Goal: Entertainment & Leisure: Browse casually

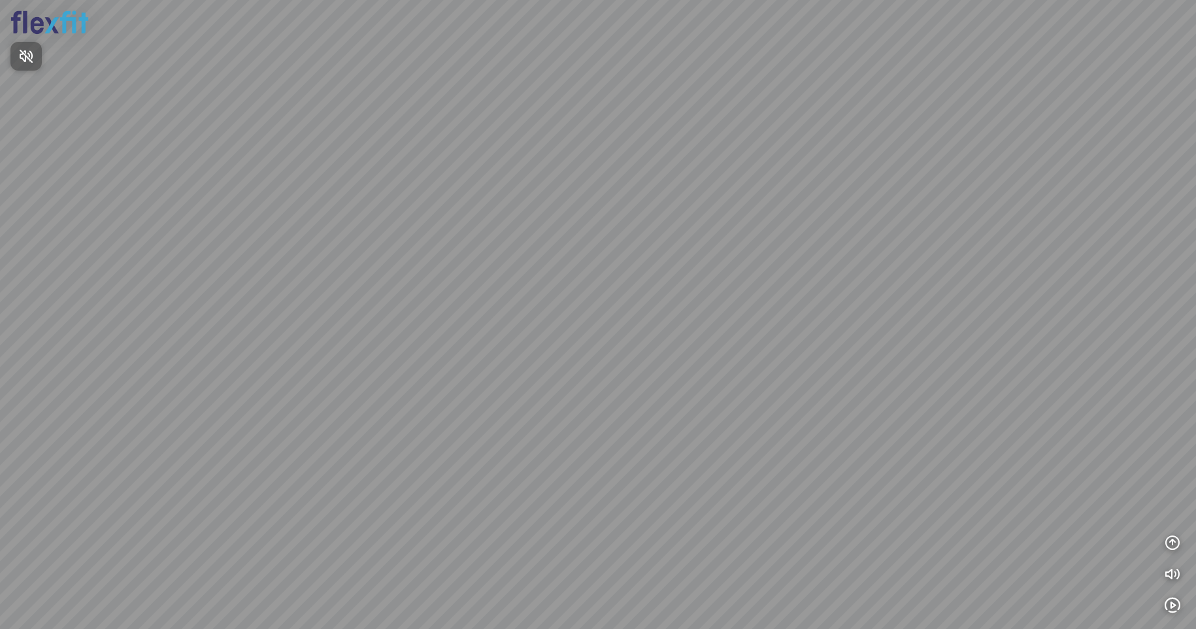
drag, startPoint x: 418, startPoint y: 431, endPoint x: 632, endPoint y: 265, distance: 270.7
click at [632, 265] on div at bounding box center [598, 314] width 1196 height 629
drag, startPoint x: 485, startPoint y: 367, endPoint x: 741, endPoint y: 146, distance: 338.2
click at [741, 146] on div at bounding box center [598, 314] width 1196 height 629
drag, startPoint x: 651, startPoint y: 216, endPoint x: 523, endPoint y: 382, distance: 209.7
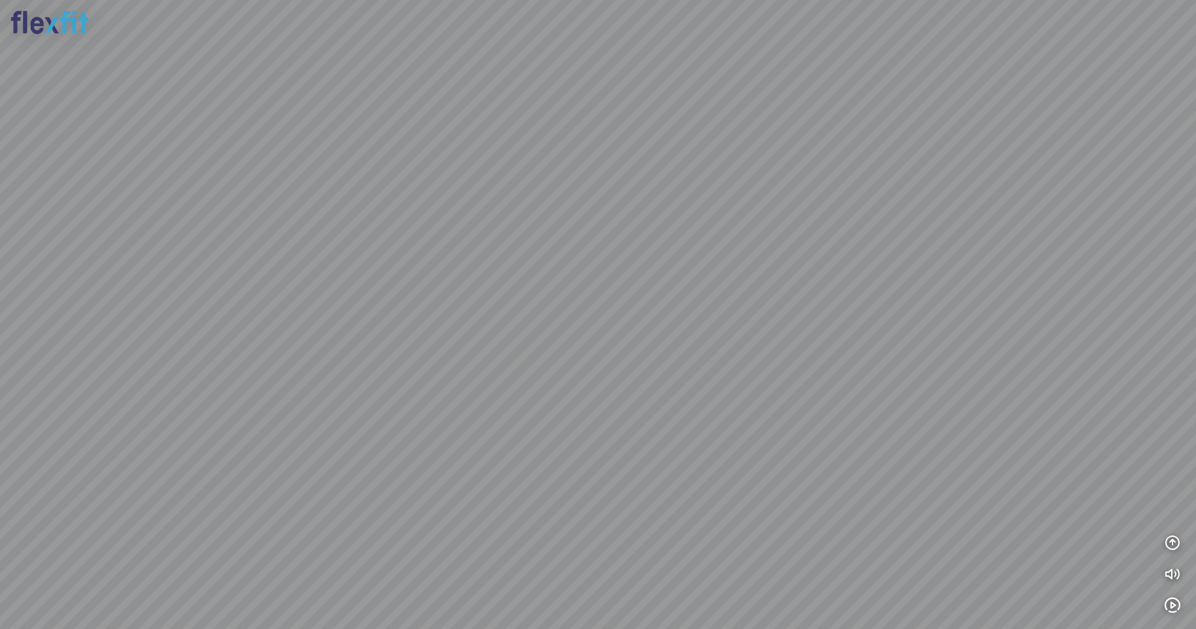
click at [523, 382] on div at bounding box center [598, 314] width 1196 height 629
drag, startPoint x: 684, startPoint y: 363, endPoint x: 130, endPoint y: 259, distance: 563.3
click at [78, 251] on div at bounding box center [598, 314] width 1196 height 629
drag, startPoint x: 543, startPoint y: 253, endPoint x: 0, endPoint y: 273, distance: 543.4
click at [0, 271] on html "INFO: krpano 1.20.8 (build [DATE]) INFO: HTML5/Desktop - Chrome 139.0 - WebGL I…" at bounding box center [598, 314] width 1196 height 629
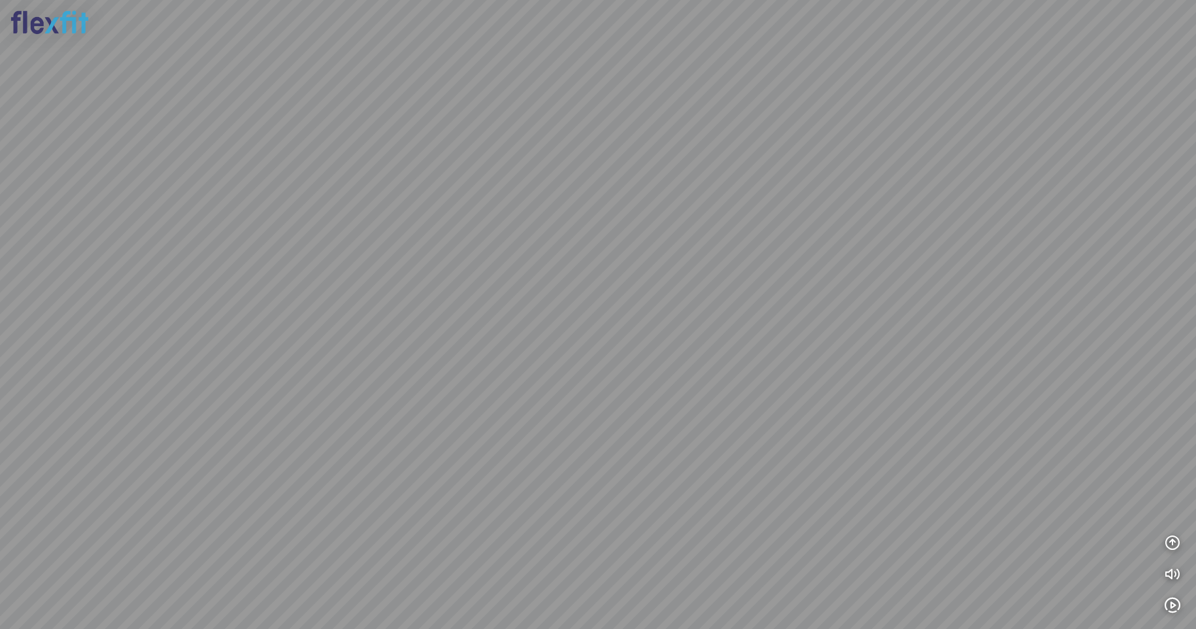
drag, startPoint x: 662, startPoint y: 278, endPoint x: 301, endPoint y: 237, distance: 363.7
click at [303, 238] on div at bounding box center [598, 314] width 1196 height 629
drag, startPoint x: 667, startPoint y: 296, endPoint x: 457, endPoint y: 300, distance: 209.2
click at [467, 301] on div at bounding box center [598, 314] width 1196 height 629
drag, startPoint x: 375, startPoint y: 302, endPoint x: 324, endPoint y: 304, distance: 51.0
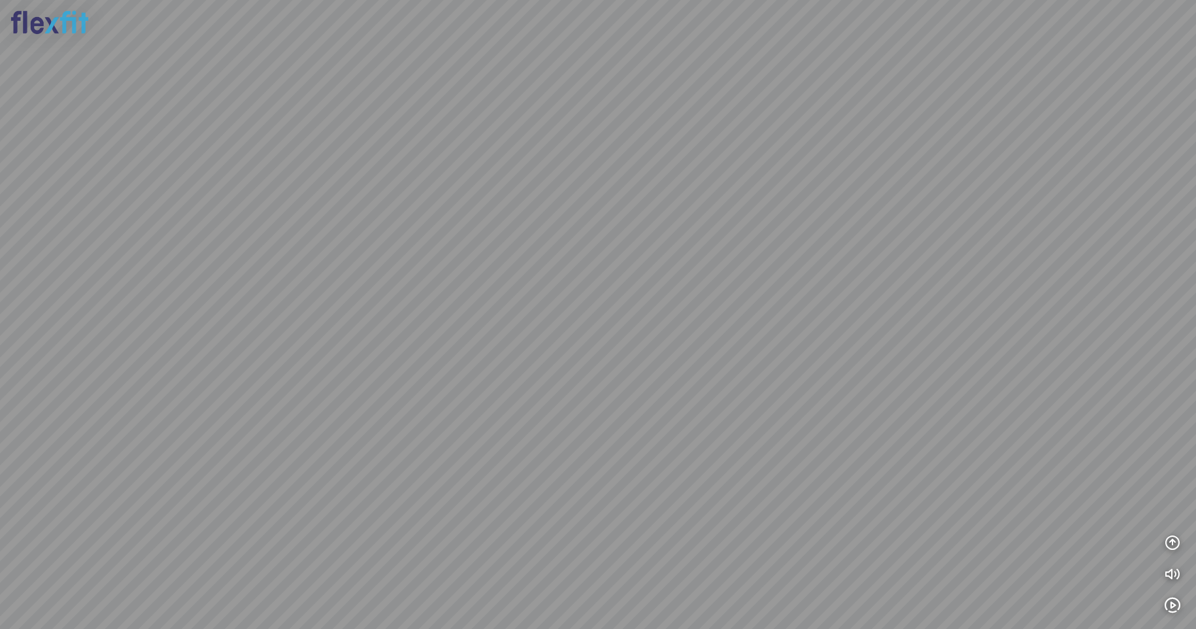
click at [319, 304] on div at bounding box center [598, 314] width 1196 height 629
drag, startPoint x: 655, startPoint y: 269, endPoint x: 499, endPoint y: 361, distance: 181.7
click at [490, 359] on div at bounding box center [598, 314] width 1196 height 629
drag, startPoint x: 615, startPoint y: 271, endPoint x: 647, endPoint y: 369, distance: 103.1
click at [647, 369] on div at bounding box center [598, 314] width 1196 height 629
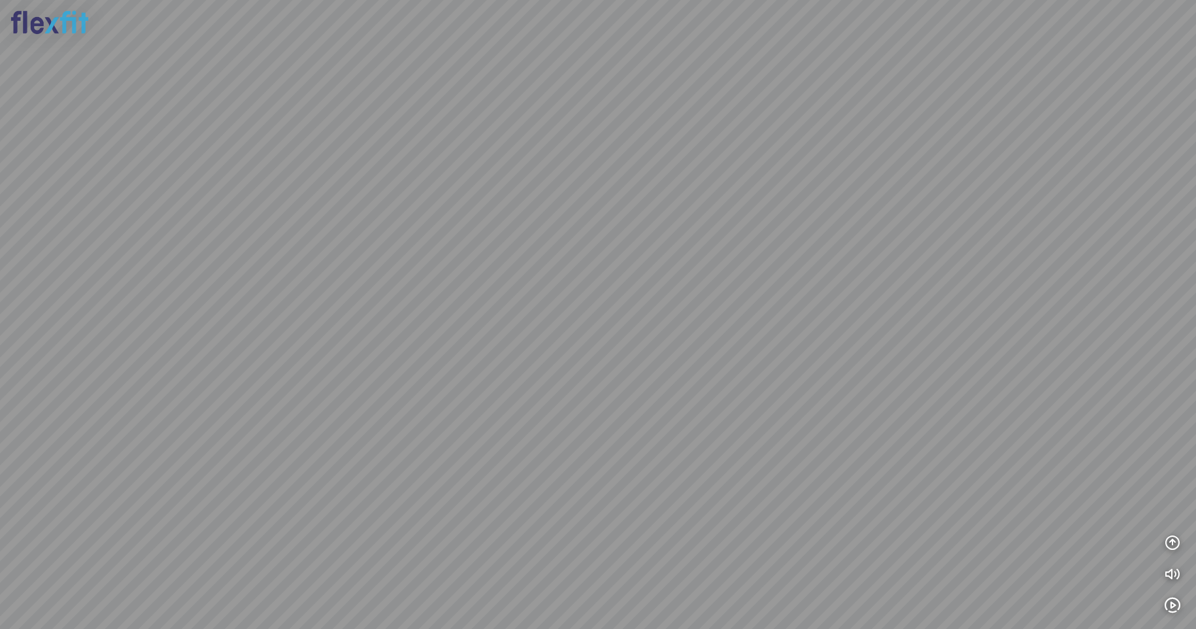
drag, startPoint x: 1115, startPoint y: 303, endPoint x: 1127, endPoint y: 283, distance: 23.8
click at [1127, 283] on div at bounding box center [598, 314] width 1196 height 629
drag, startPoint x: 701, startPoint y: 347, endPoint x: 713, endPoint y: 356, distance: 14.9
click at [713, 356] on div at bounding box center [598, 314] width 1196 height 629
drag, startPoint x: 723, startPoint y: 294, endPoint x: 696, endPoint y: 334, distance: 48.4
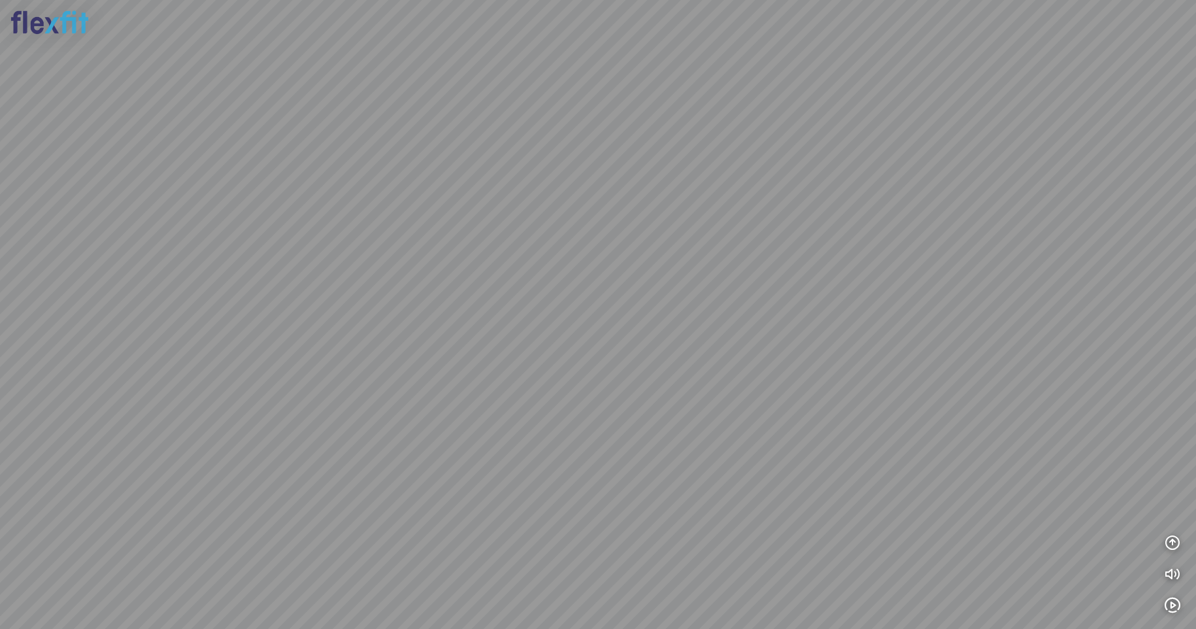
click at [696, 334] on div at bounding box center [598, 314] width 1196 height 629
drag, startPoint x: 383, startPoint y: 327, endPoint x: 616, endPoint y: 156, distance: 288.9
click at [616, 156] on div at bounding box center [598, 314] width 1196 height 629
click at [322, 222] on div at bounding box center [598, 314] width 1196 height 629
drag, startPoint x: 525, startPoint y: 202, endPoint x: 339, endPoint y: 196, distance: 186.3
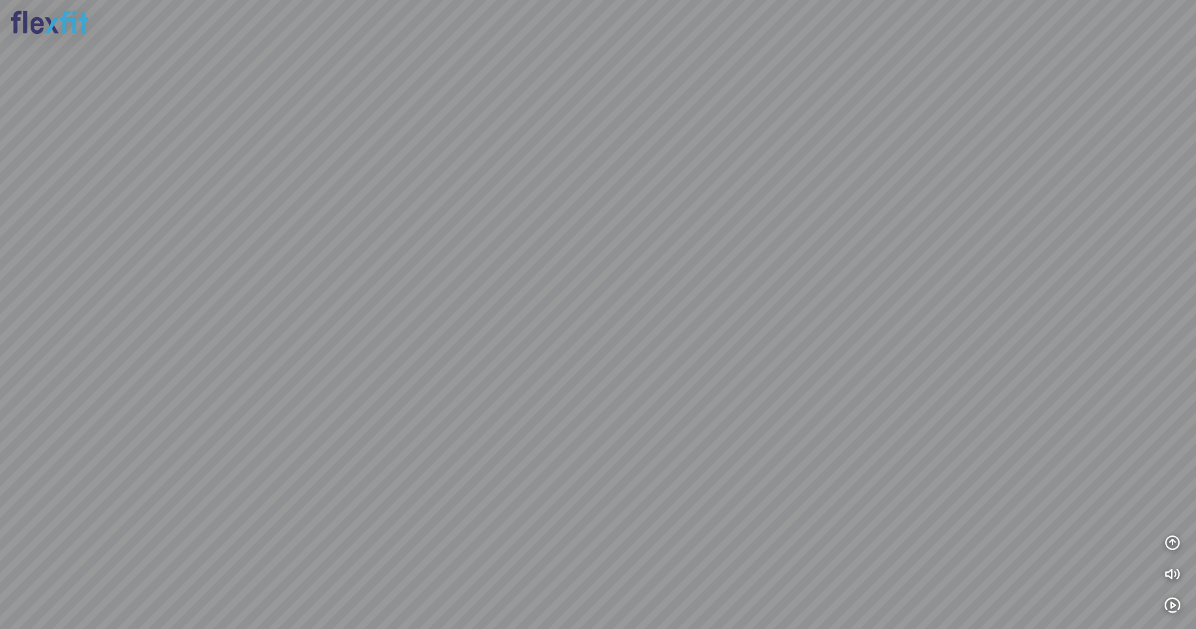
click at [339, 196] on div at bounding box center [598, 314] width 1196 height 629
drag, startPoint x: 469, startPoint y: 196, endPoint x: 259, endPoint y: 212, distance: 209.7
click at [259, 211] on div at bounding box center [598, 314] width 1196 height 629
